Goal: Transaction & Acquisition: Purchase product/service

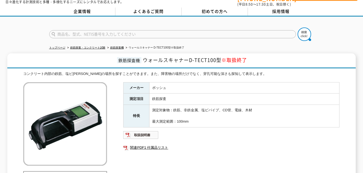
scroll to position [27, 0]
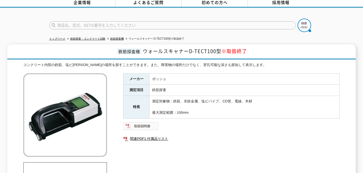
click at [148, 125] on img at bounding box center [140, 126] width 35 height 9
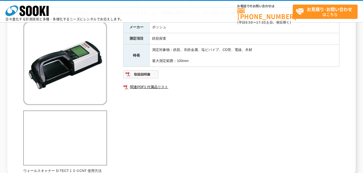
scroll to position [54, 0]
click at [139, 74] on img at bounding box center [140, 74] width 35 height 9
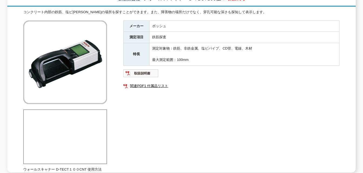
scroll to position [81, 0]
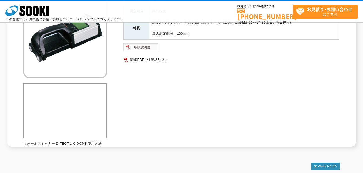
click at [141, 49] on img at bounding box center [140, 47] width 35 height 9
